Goal: Task Accomplishment & Management: Complete application form

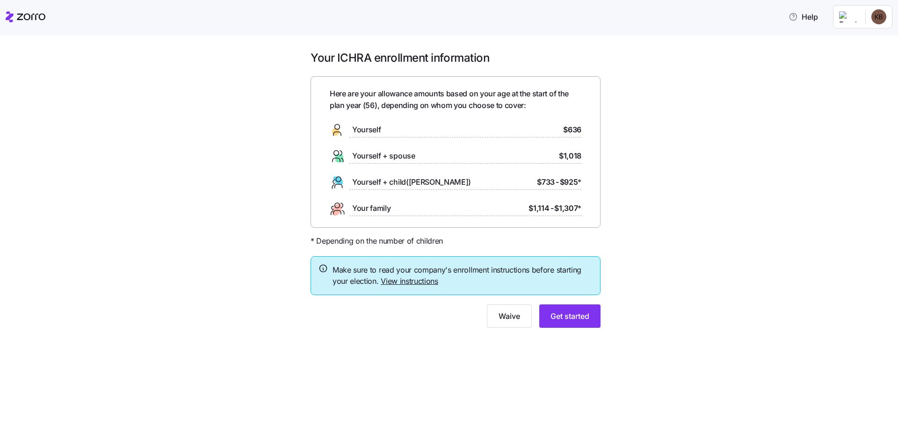
click at [399, 281] on link "View instructions" at bounding box center [410, 280] width 58 height 9
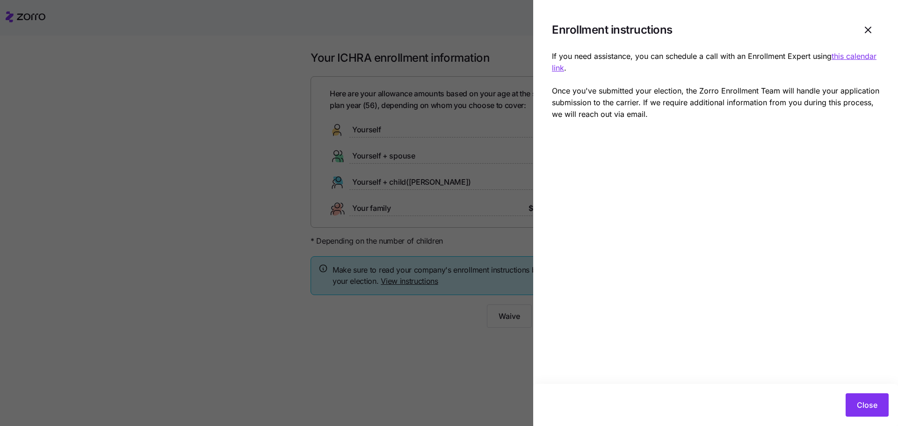
click at [413, 24] on div at bounding box center [449, 213] width 898 height 426
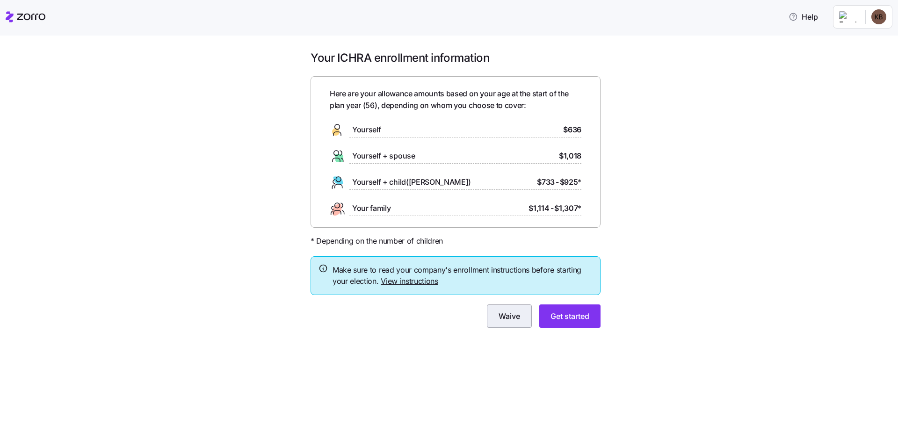
click at [510, 317] on span "Waive" at bounding box center [509, 315] width 22 height 11
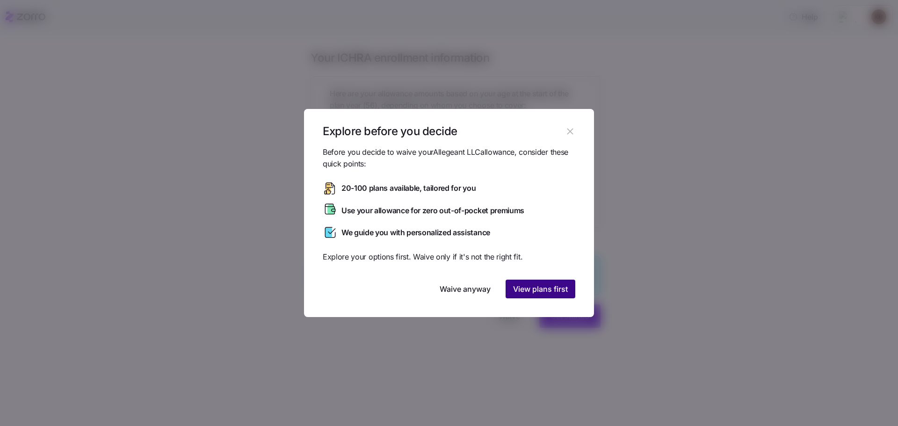
click at [553, 291] on span "View plans first" at bounding box center [540, 288] width 55 height 11
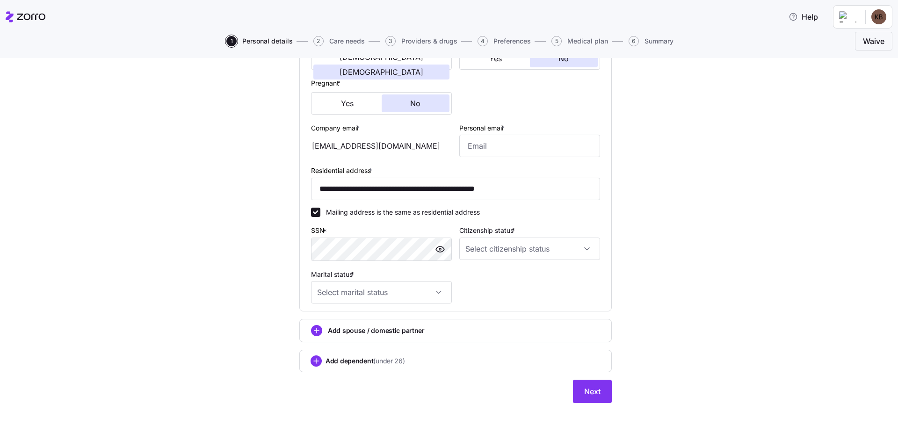
scroll to position [220, 0]
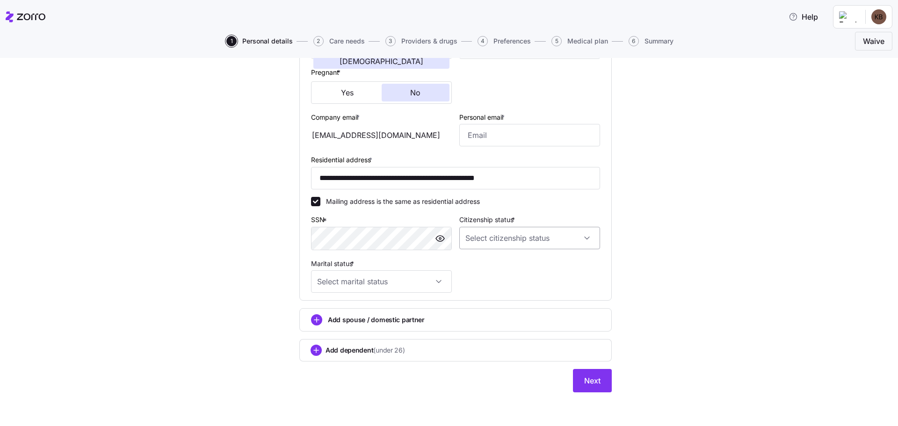
click at [584, 239] on input "Citizenship status *" at bounding box center [529, 238] width 141 height 22
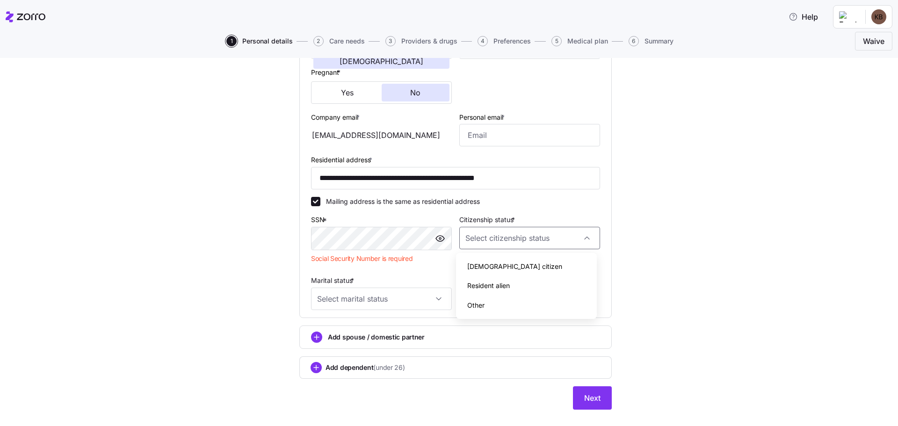
click at [492, 268] on span "[DEMOGRAPHIC_DATA] citizen" at bounding box center [514, 266] width 95 height 10
type input "[DEMOGRAPHIC_DATA] citizen"
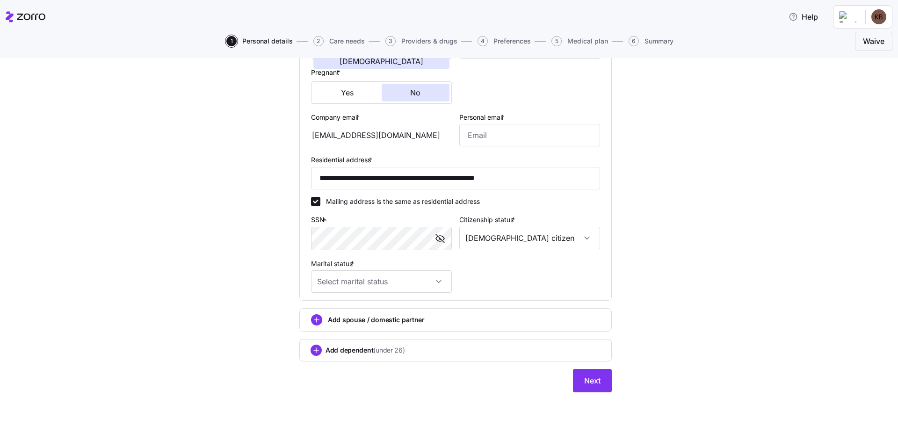
click at [672, 248] on div "**********" at bounding box center [455, 128] width 858 height 551
click at [438, 283] on input "Marital status *" at bounding box center [381, 281] width 141 height 22
click at [342, 333] on span "Married" at bounding box center [331, 329] width 24 height 10
type input "Married"
click at [311, 318] on circle "add icon" at bounding box center [316, 320] width 10 height 10
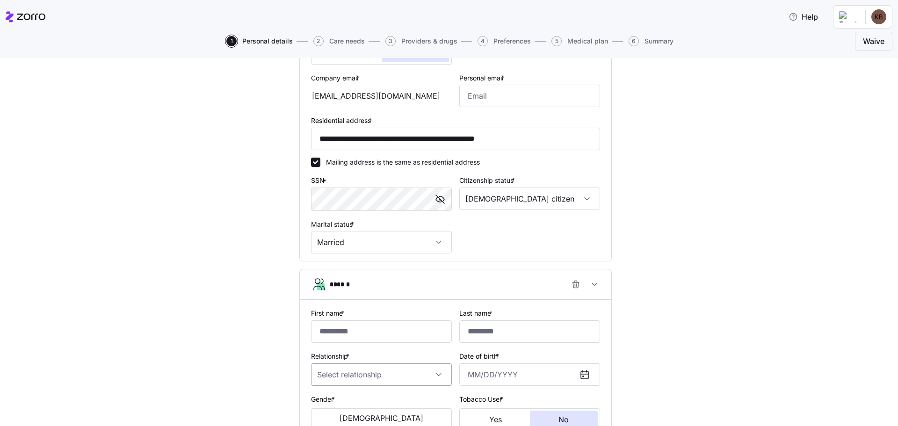
scroll to position [314, 0]
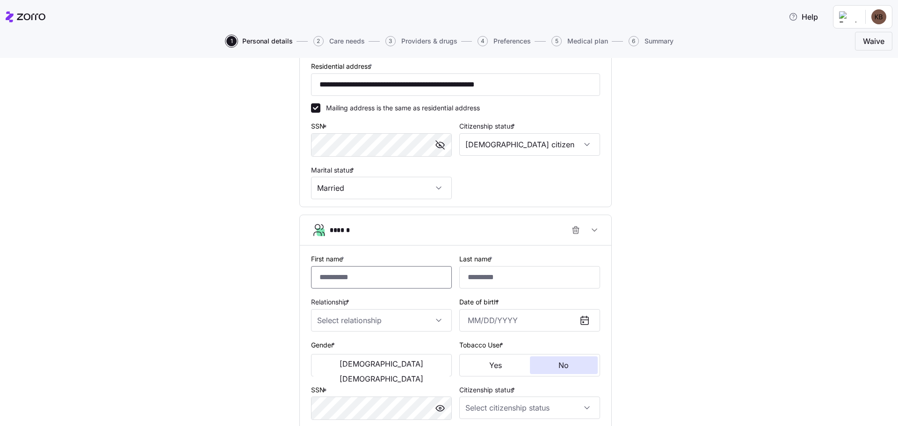
click at [349, 275] on input "First name *" at bounding box center [381, 277] width 141 height 22
type input "*****"
click at [501, 281] on input "Last name *" at bounding box center [529, 277] width 141 height 22
type input "********"
click at [437, 322] on input "Relationship *" at bounding box center [381, 320] width 141 height 22
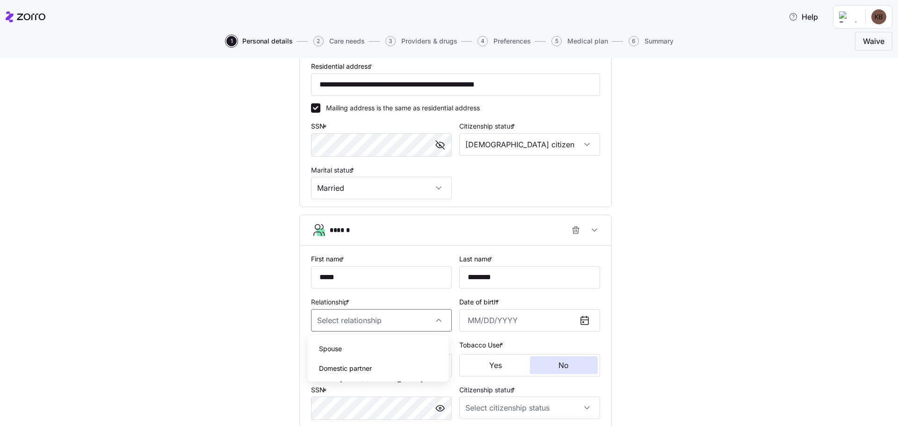
click at [359, 351] on div "Spouse" at bounding box center [377, 349] width 133 height 20
type input "Spouse"
click at [511, 320] on input "Date of birth *" at bounding box center [529, 320] width 141 height 22
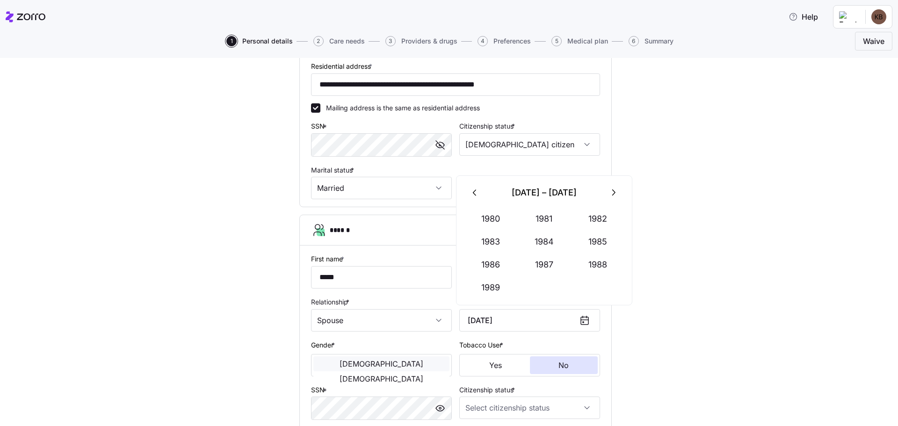
type input "[DATE]"
click at [345, 361] on span "[DEMOGRAPHIC_DATA]" at bounding box center [381, 363] width 84 height 7
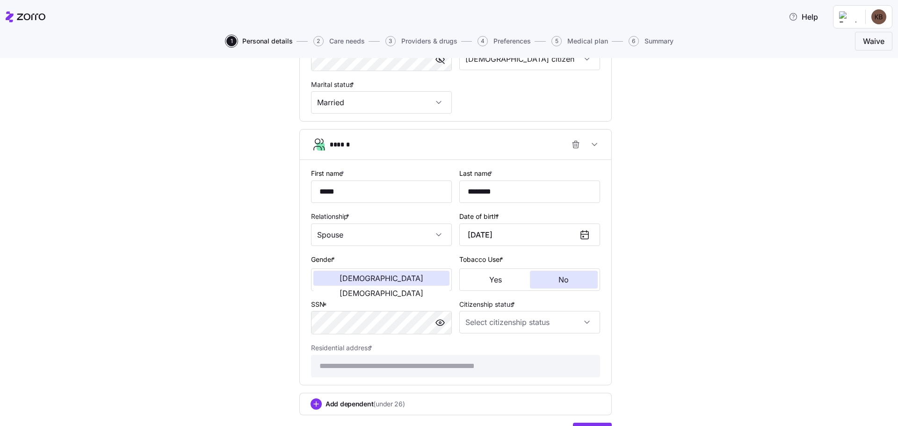
scroll to position [407, 0]
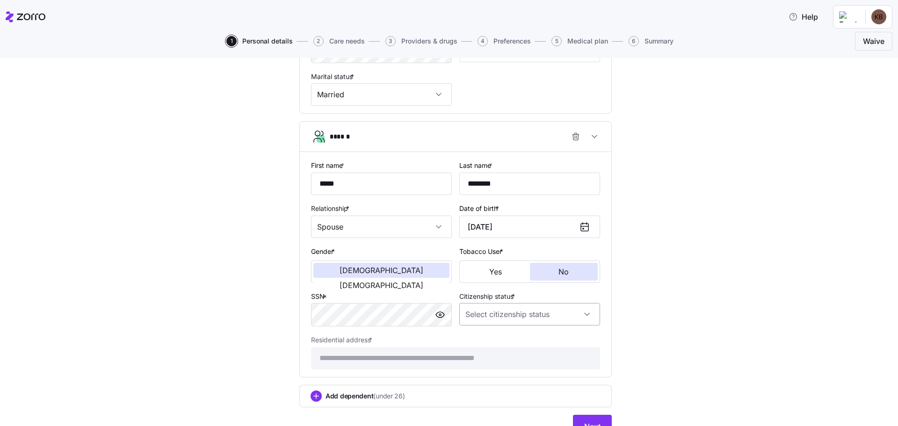
click at [554, 310] on input "Citizenship status *" at bounding box center [529, 314] width 141 height 22
click at [513, 341] on div "[DEMOGRAPHIC_DATA] citizen" at bounding box center [526, 343] width 133 height 20
type input "[DEMOGRAPHIC_DATA] citizen"
drag, startPoint x: 760, startPoint y: 333, endPoint x: 738, endPoint y: 333, distance: 22.0
click at [758, 333] on div "**********" at bounding box center [455, 58] width 858 height 784
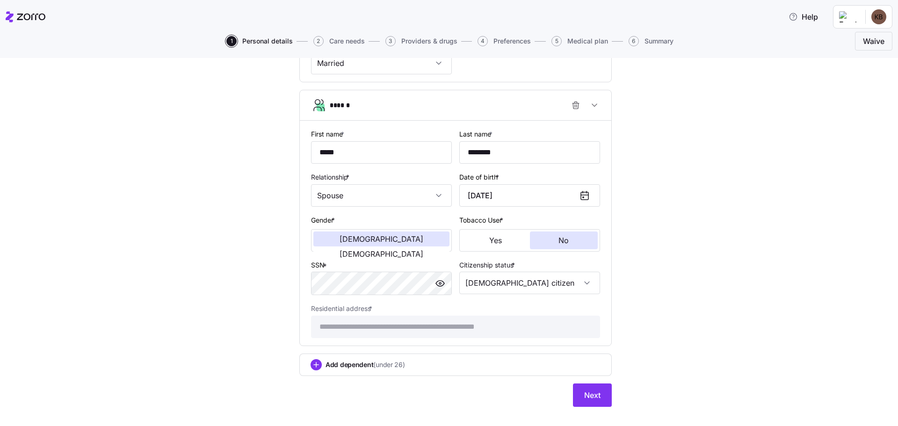
scroll to position [453, 0]
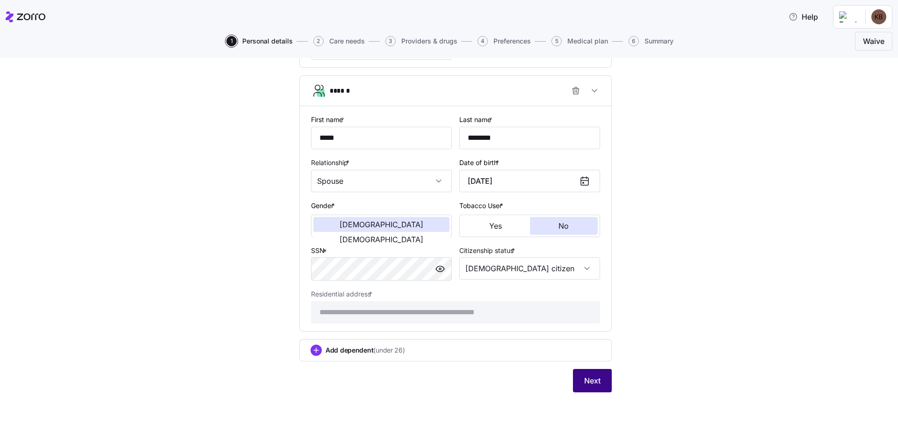
click at [584, 383] on span "Next" at bounding box center [592, 380] width 16 height 11
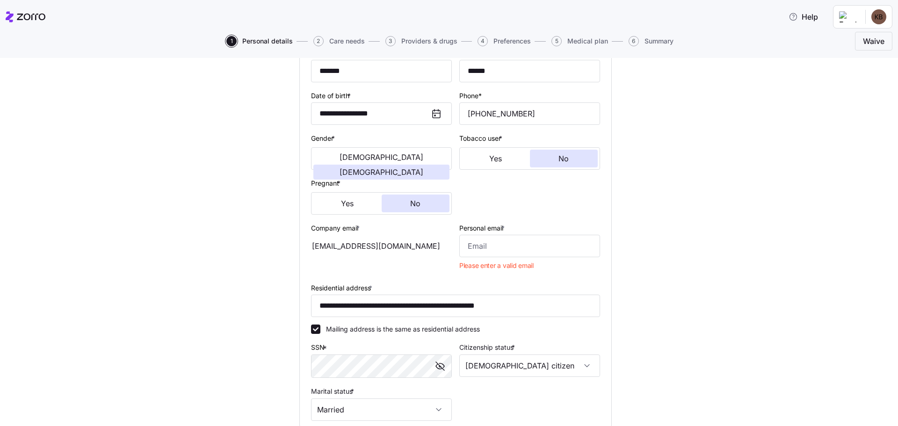
scroll to position [96, 0]
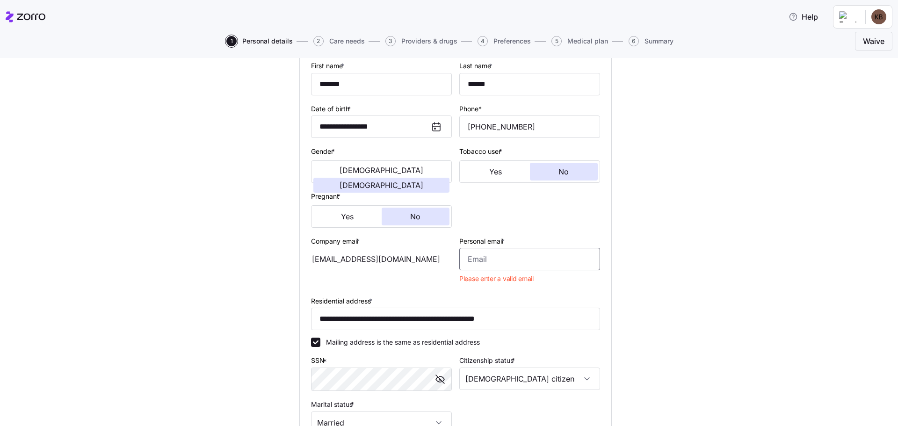
click at [480, 262] on input "Personal email *" at bounding box center [529, 259] width 141 height 22
type input "[EMAIL_ADDRESS][DOMAIN_NAME]"
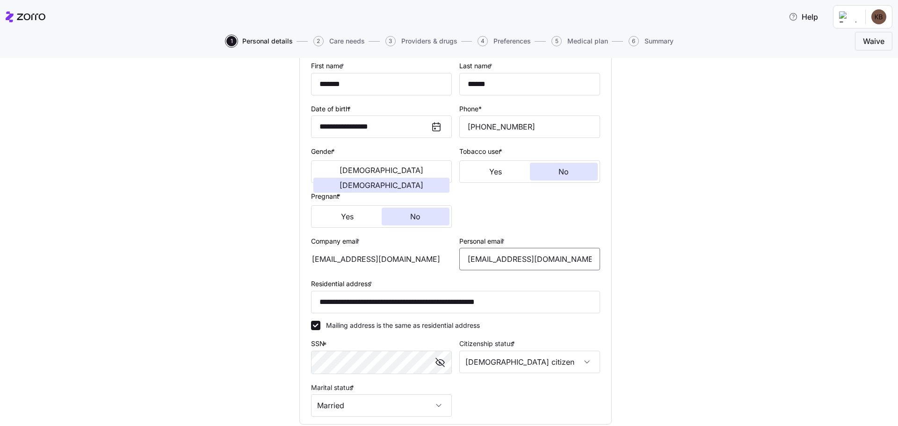
scroll to position [377, 0]
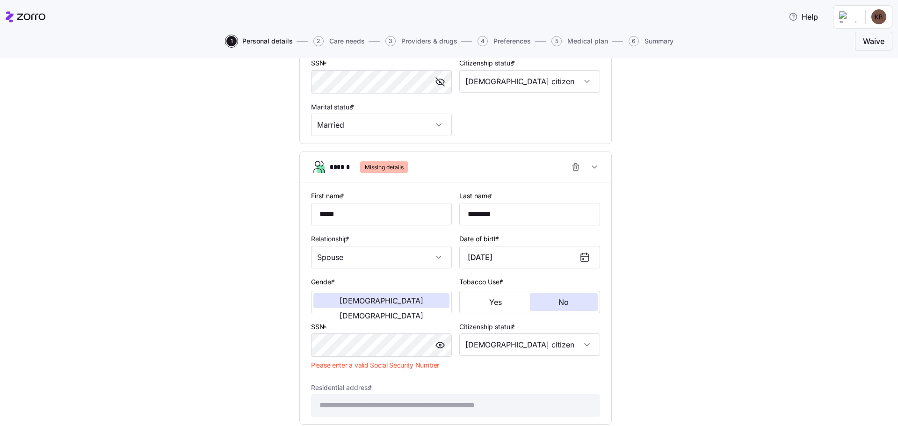
drag, startPoint x: 670, startPoint y: 378, endPoint x: 663, endPoint y: 374, distance: 7.7
click at [673, 379] on div "**********" at bounding box center [455, 96] width 858 height 800
click at [658, 371] on div "**********" at bounding box center [455, 96] width 858 height 800
click at [531, 345] on input "[DEMOGRAPHIC_DATA] citizen" at bounding box center [529, 344] width 141 height 22
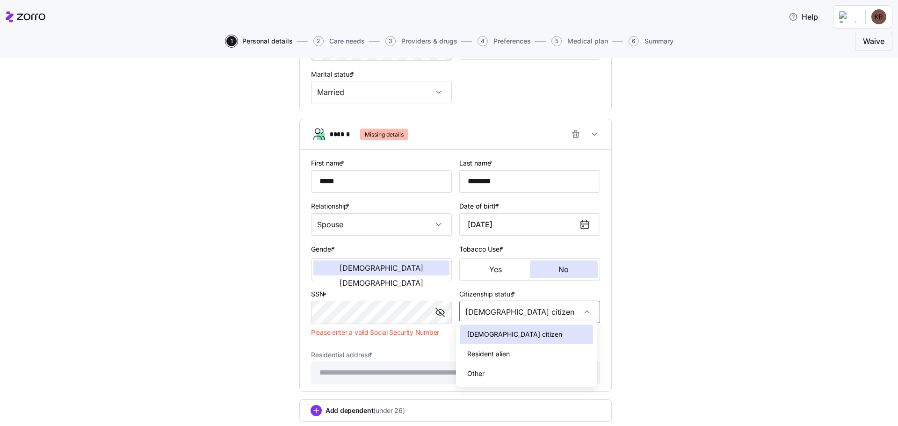
scroll to position [424, 0]
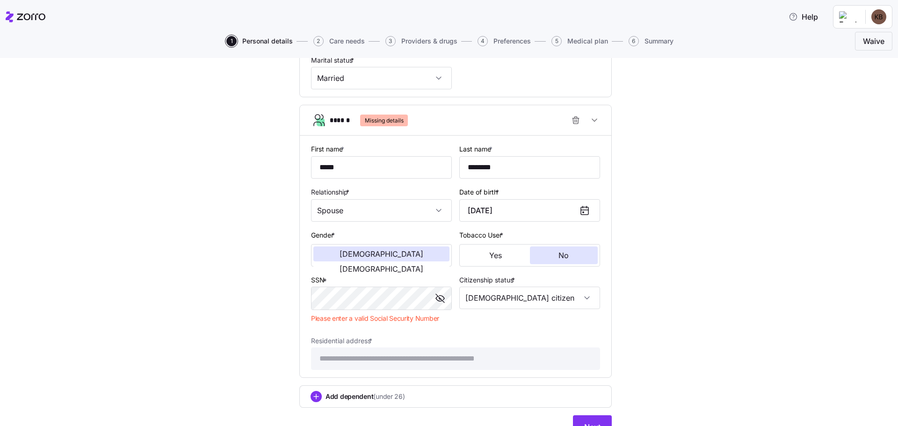
drag, startPoint x: 676, startPoint y: 350, endPoint x: 497, endPoint y: 328, distance: 180.5
click at [677, 349] on div "**********" at bounding box center [455, 49] width 858 height 800
click at [279, 299] on div "**********" at bounding box center [455, 49] width 858 height 800
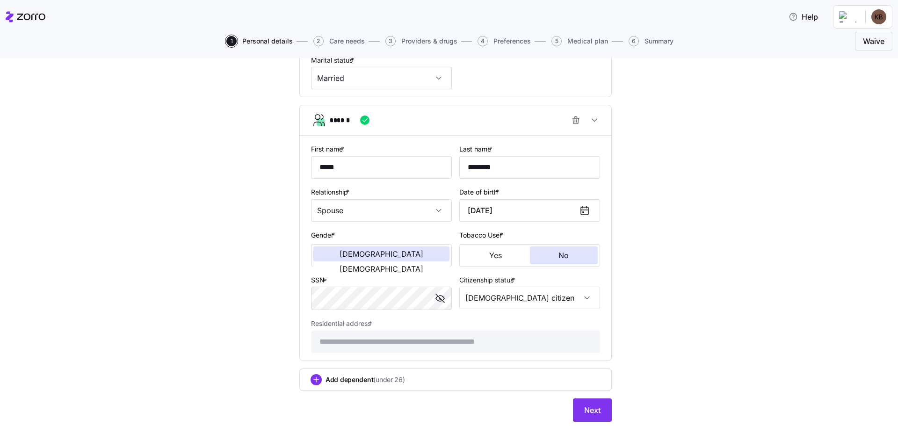
click at [715, 354] on div "**********" at bounding box center [455, 41] width 858 height 784
click at [584, 407] on span "Next" at bounding box center [592, 409] width 16 height 11
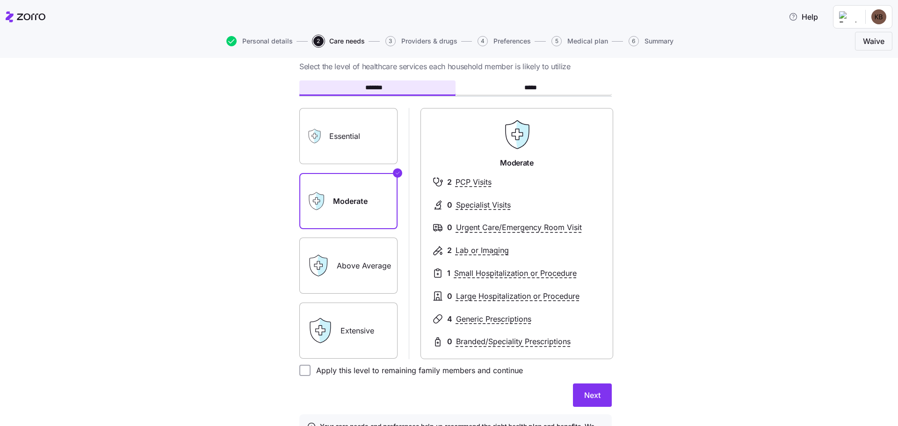
scroll to position [47, 0]
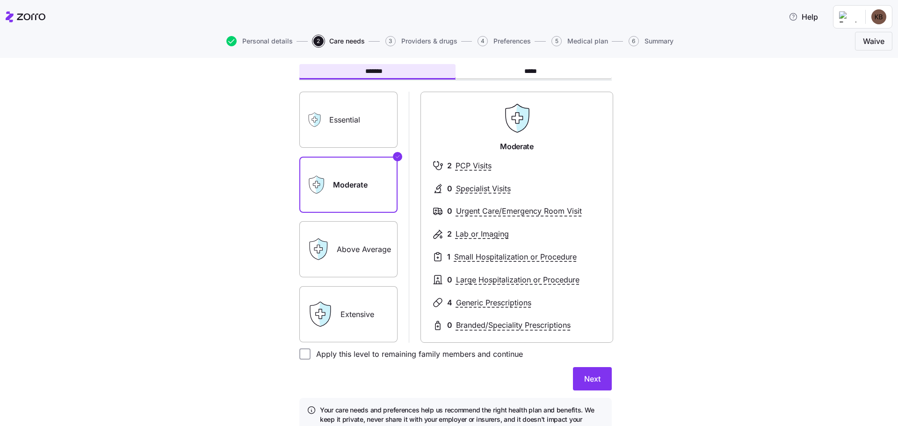
click at [338, 250] on label "Above Average" at bounding box center [348, 249] width 98 height 56
click at [0, 0] on input "Above Average" at bounding box center [0, 0] width 0 height 0
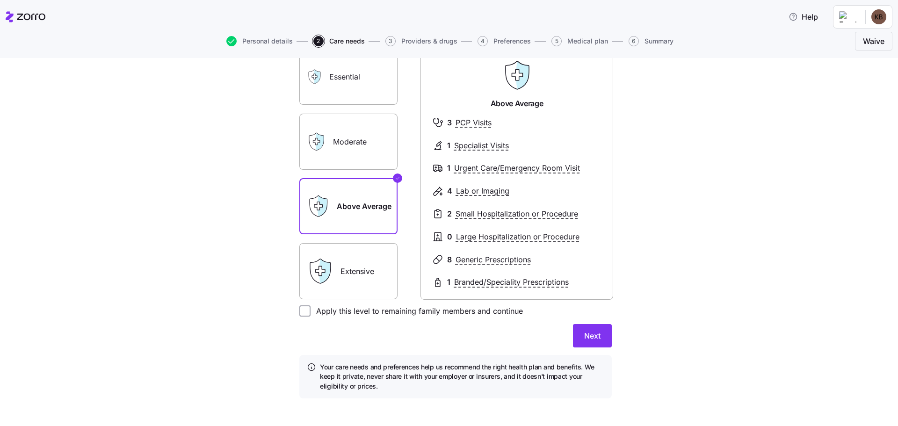
scroll to position [94, 0]
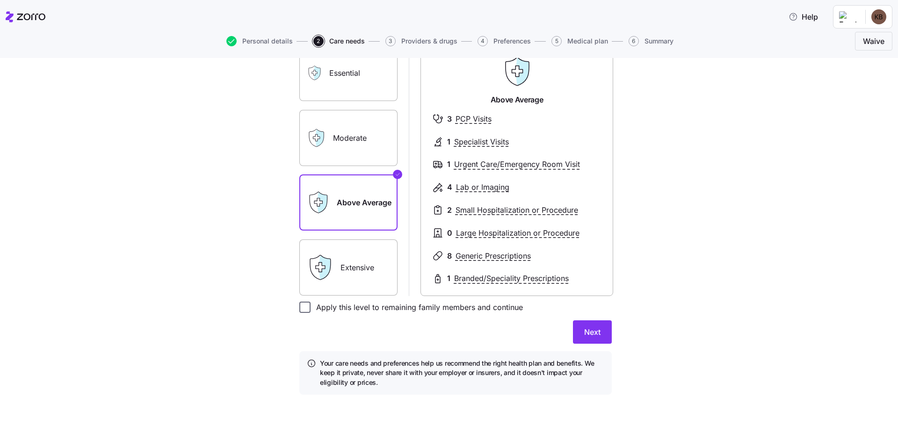
click at [302, 308] on input "Apply this level to remaining family members and continue" at bounding box center [304, 307] width 11 height 11
checkbox input "true"
click at [594, 331] on span "Next" at bounding box center [592, 331] width 16 height 11
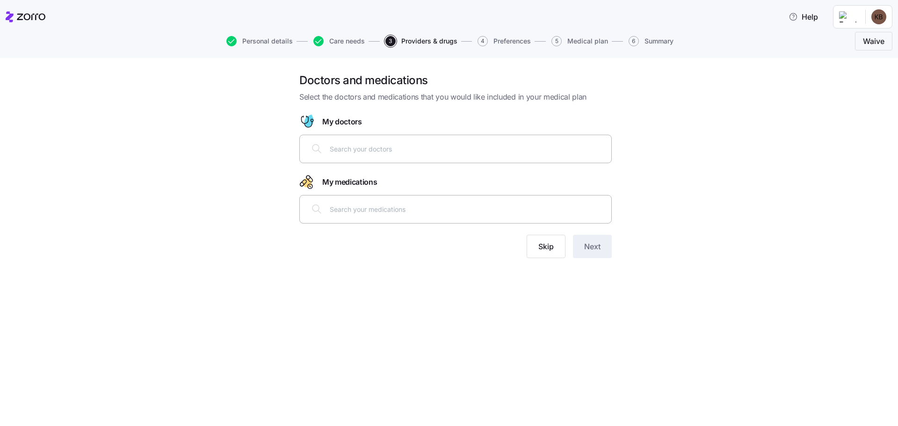
click at [330, 149] on input "text" at bounding box center [468, 149] width 276 height 10
type input "[PERSON_NAME]"
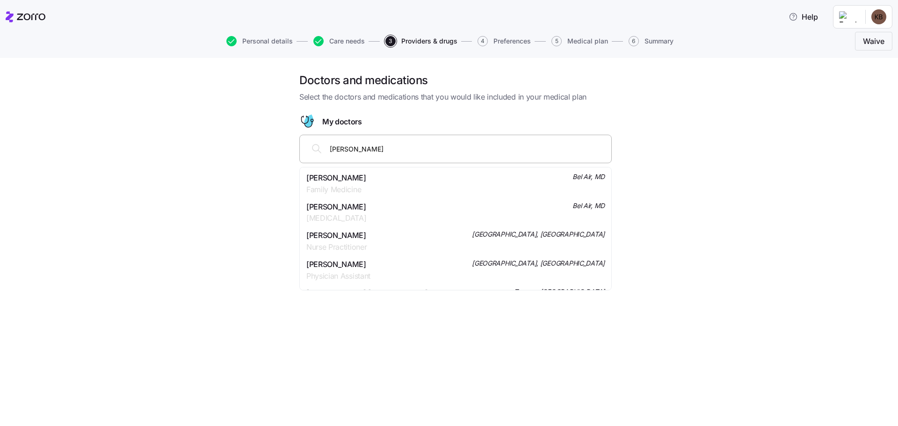
click at [366, 180] on span "[PERSON_NAME]" at bounding box center [336, 178] width 60 height 12
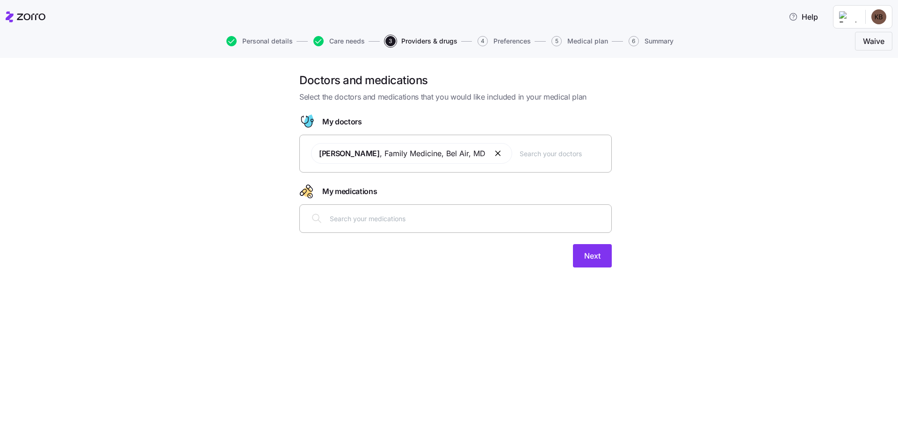
drag, startPoint x: 337, startPoint y: 222, endPoint x: 344, endPoint y: 219, distance: 7.7
click at [342, 221] on input "text" at bounding box center [468, 218] width 276 height 10
type input "[MEDICAL_DATA]"
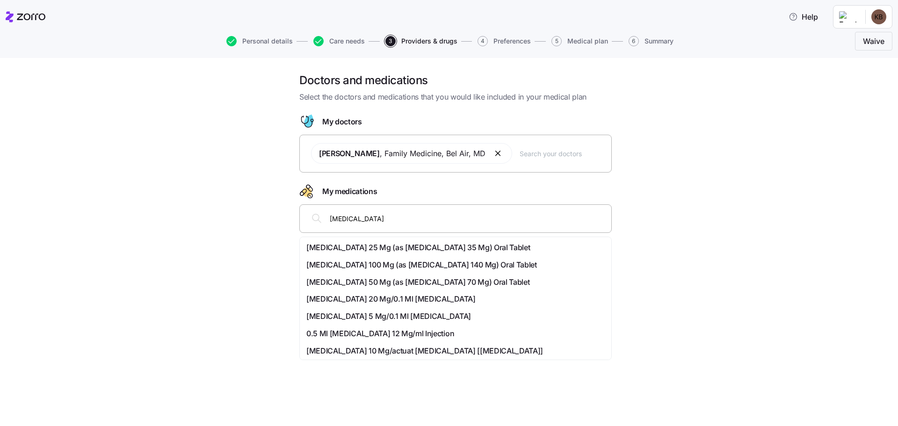
click at [369, 259] on span "[MEDICAL_DATA] 100 Mg (as [MEDICAL_DATA] 140 Mg) Oral Tablet" at bounding box center [421, 265] width 230 height 12
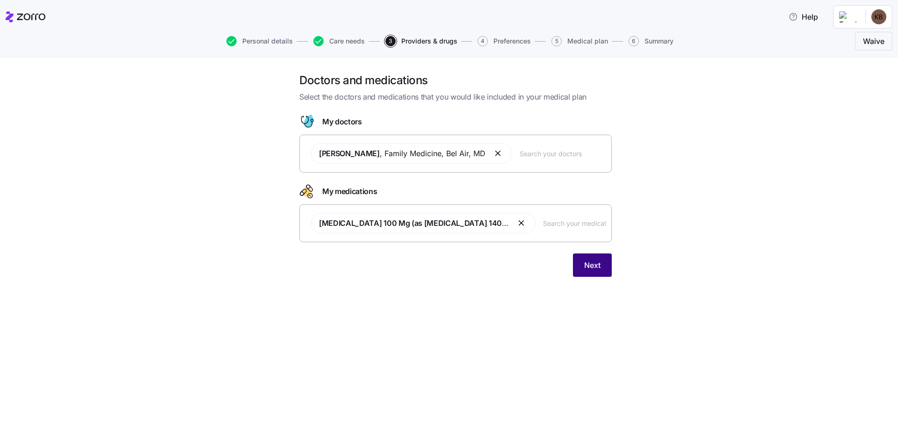
click at [586, 265] on span "Next" at bounding box center [592, 264] width 16 height 11
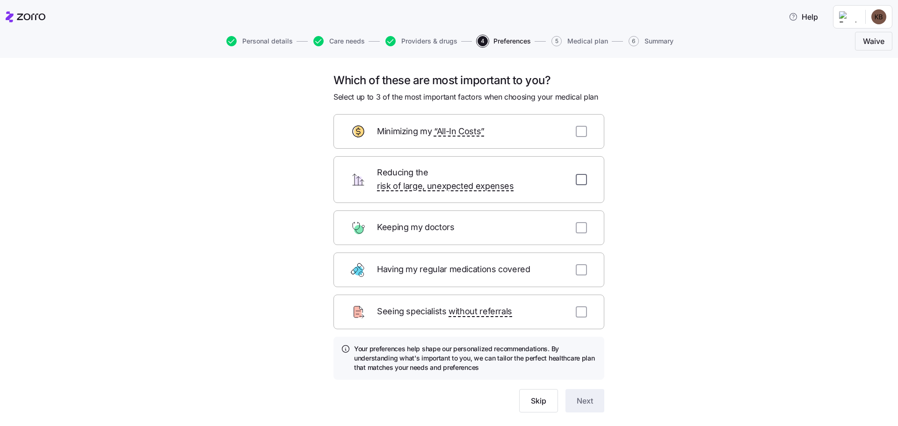
click at [578, 177] on input "checkbox" at bounding box center [581, 179] width 11 height 11
checkbox input "true"
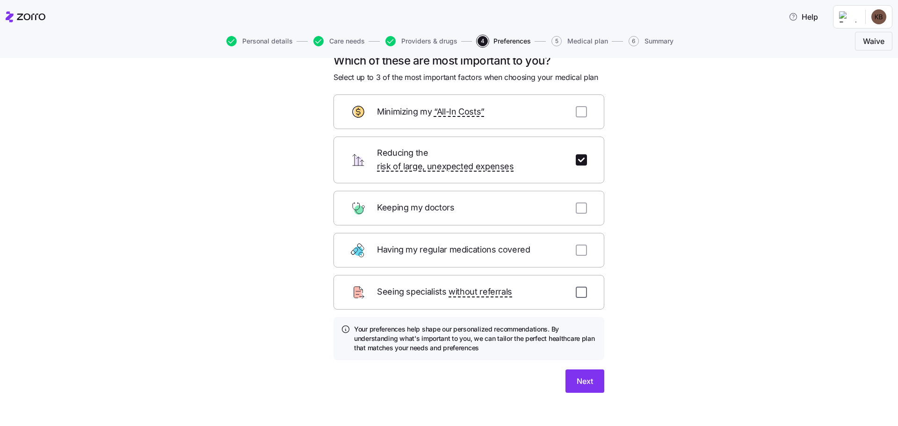
click at [576, 287] on input "checkbox" at bounding box center [581, 292] width 11 height 11
checkbox input "true"
click at [578, 111] on input "checkbox" at bounding box center [581, 111] width 11 height 11
checkbox input "true"
click at [595, 374] on button "Next" at bounding box center [584, 380] width 39 height 23
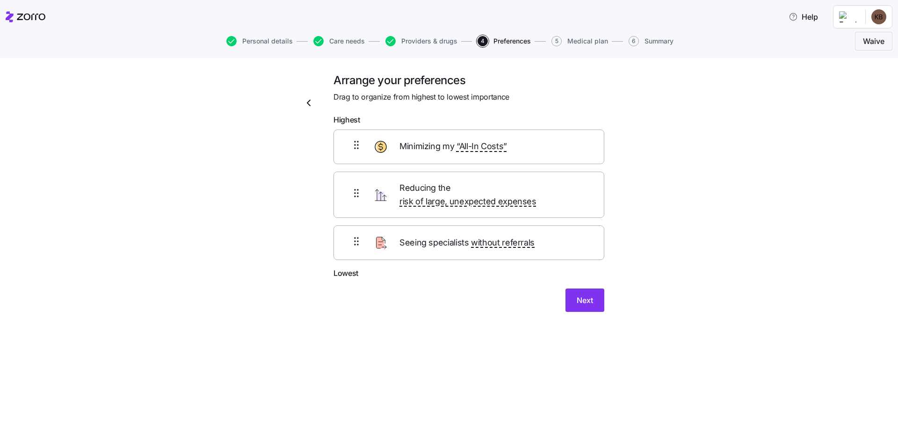
scroll to position [0, 0]
click at [588, 295] on span "Next" at bounding box center [584, 300] width 16 height 11
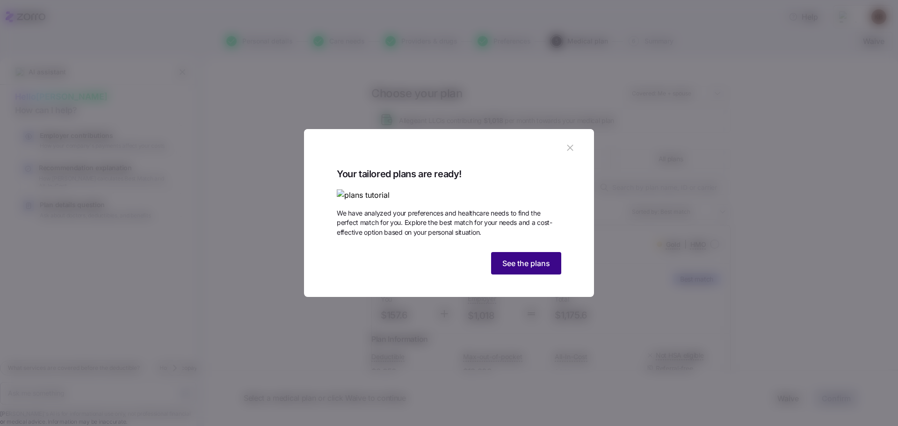
click at [524, 269] on span "See the plans" at bounding box center [526, 263] width 48 height 11
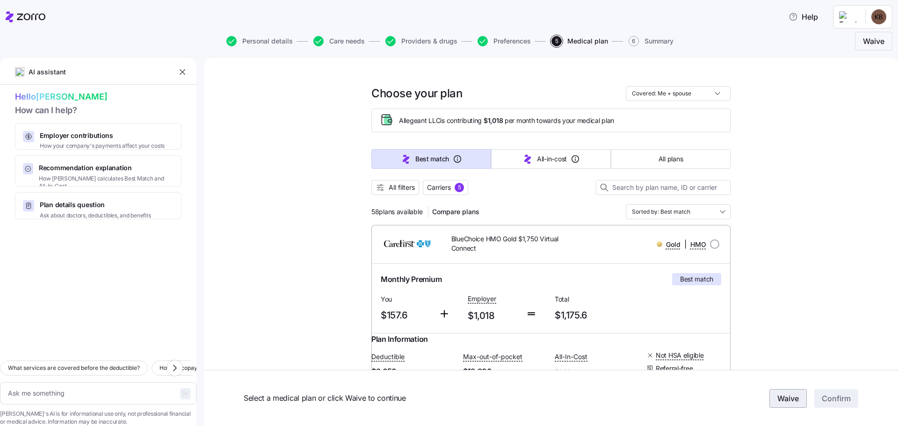
click at [781, 399] on span "Waive" at bounding box center [788, 398] width 22 height 11
type textarea "x"
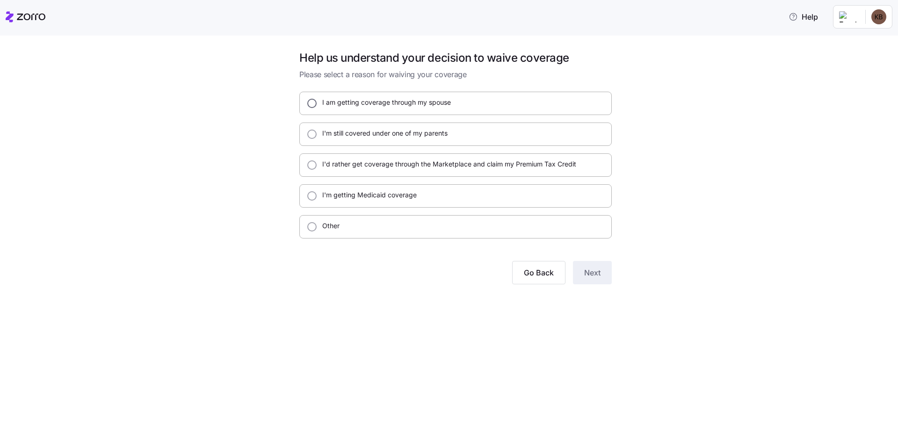
click at [311, 104] on input "I am getting coverage through my spouse" at bounding box center [311, 103] width 9 height 9
radio input "true"
click at [595, 273] on span "Next" at bounding box center [592, 272] width 16 height 11
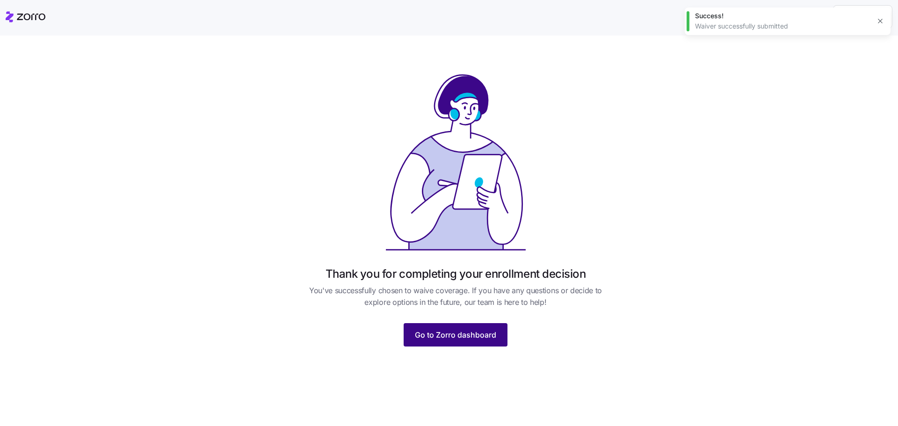
click at [474, 330] on span "Go to Zorro dashboard" at bounding box center [455, 334] width 81 height 11
